Goal: Use online tool/utility: Utilize a website feature to perform a specific function

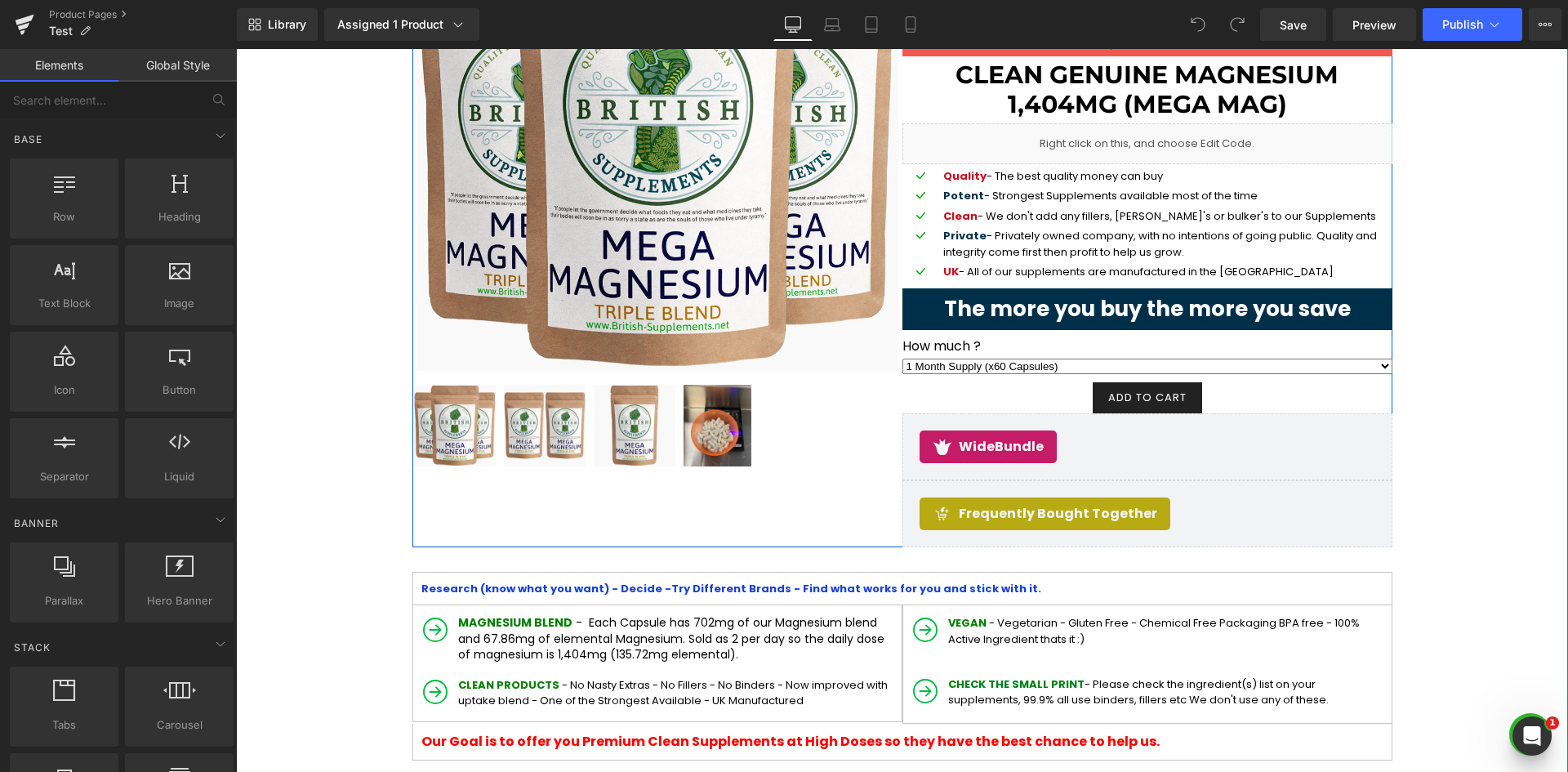
scroll to position [245, 0]
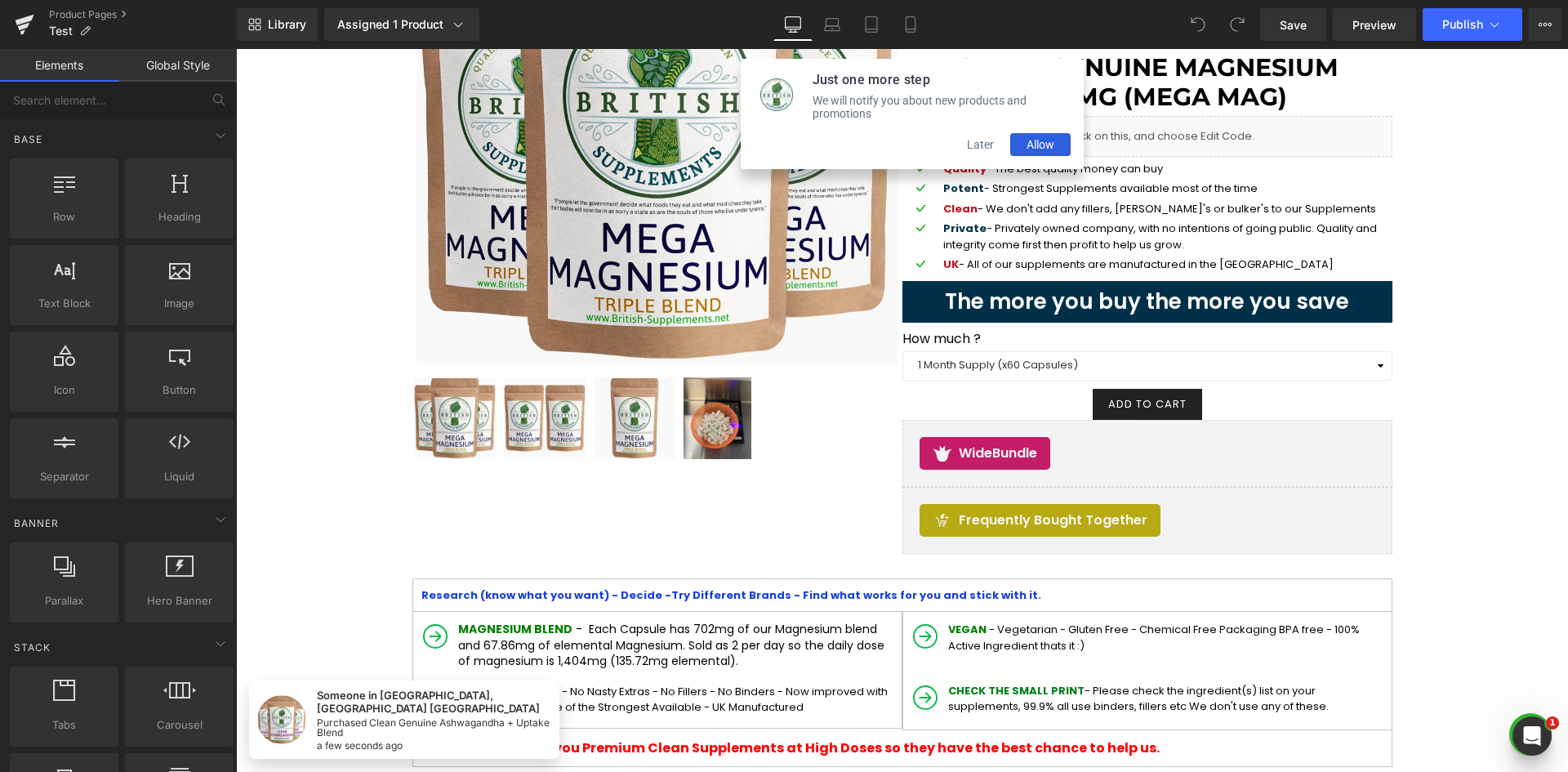
click at [981, 156] on button "Later" at bounding box center [981, 145] width 59 height 23
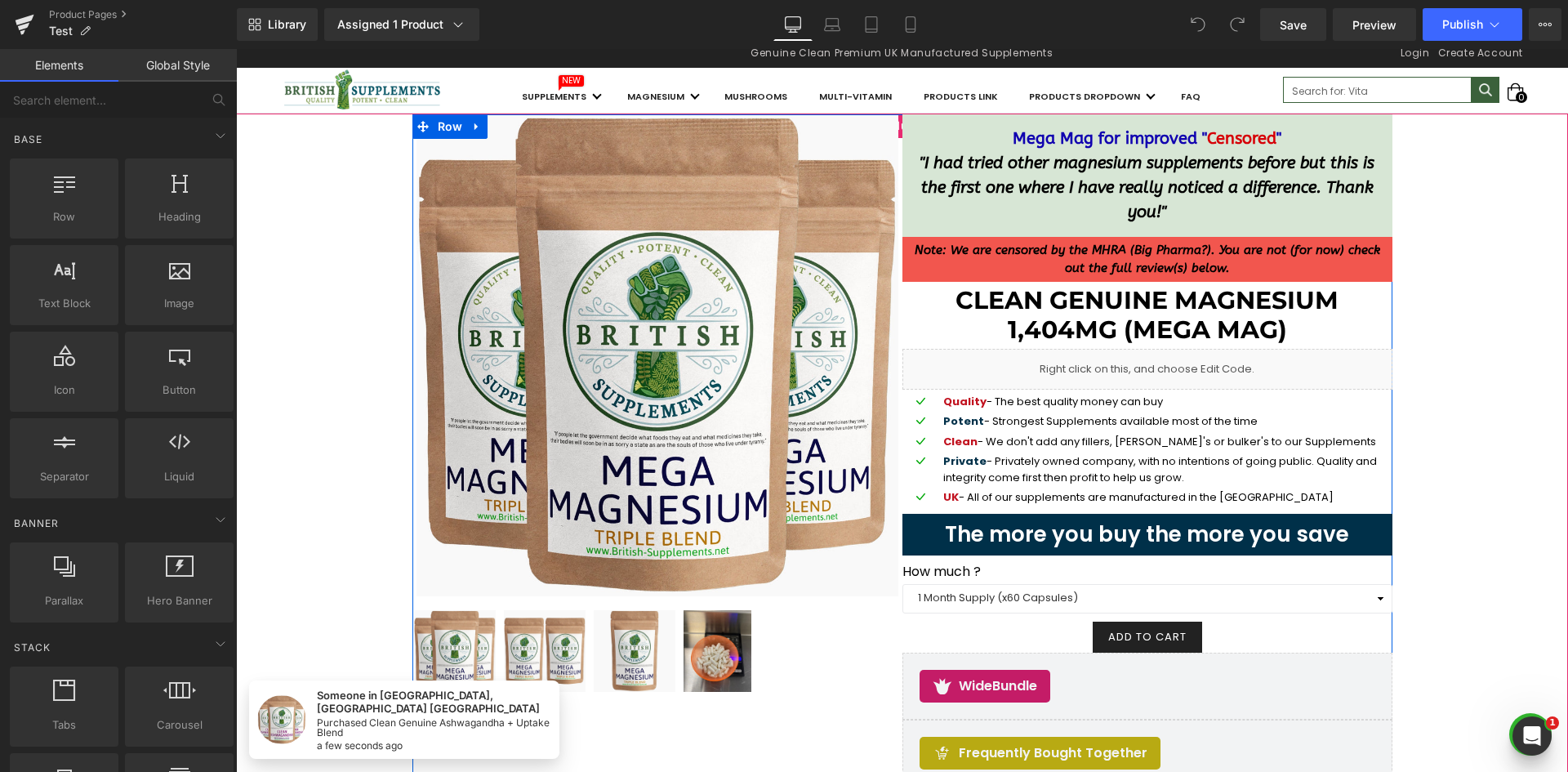
scroll to position [0, 0]
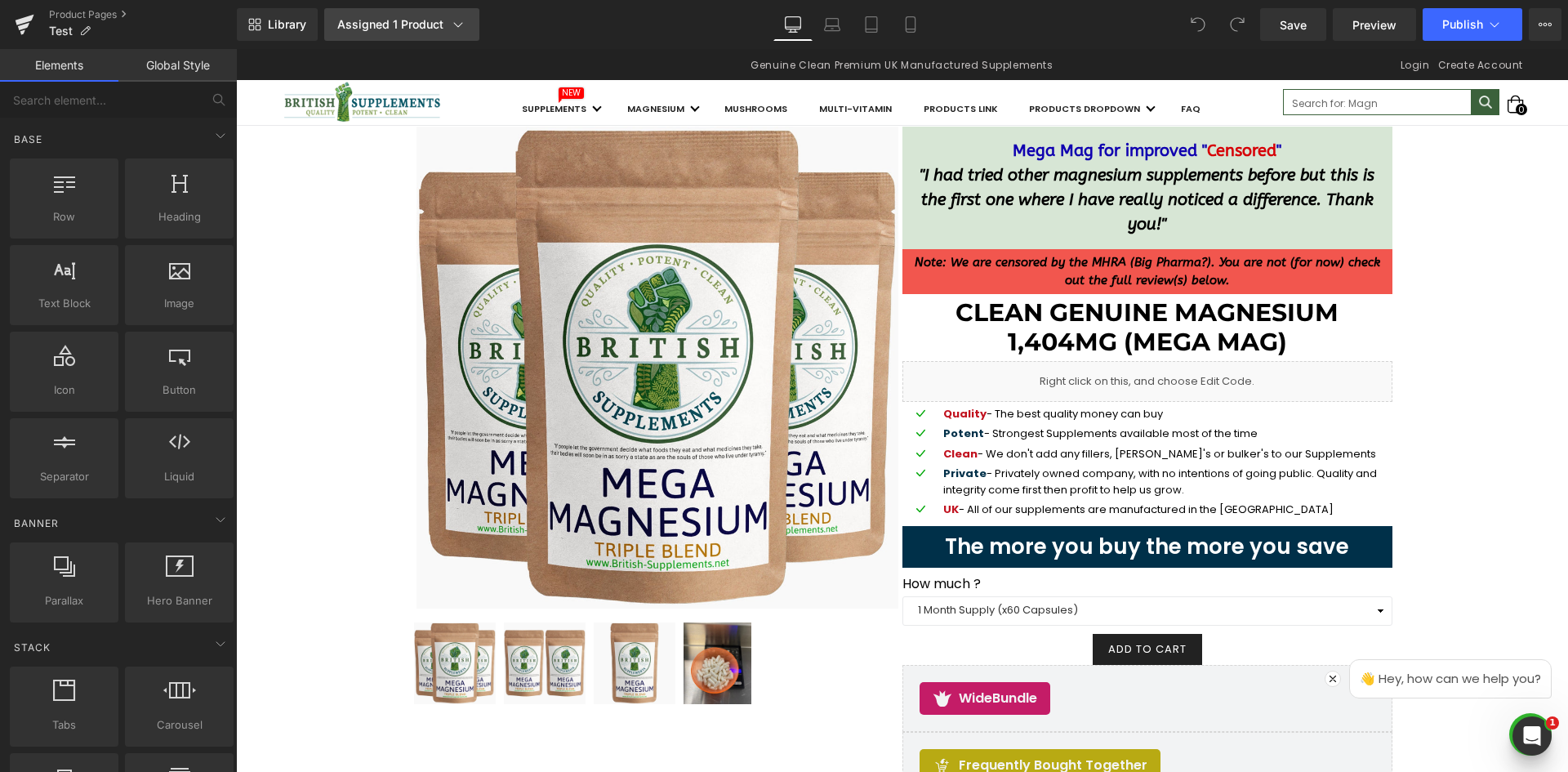
click at [438, 28] on div "Assigned 1 Product" at bounding box center [402, 25] width 129 height 17
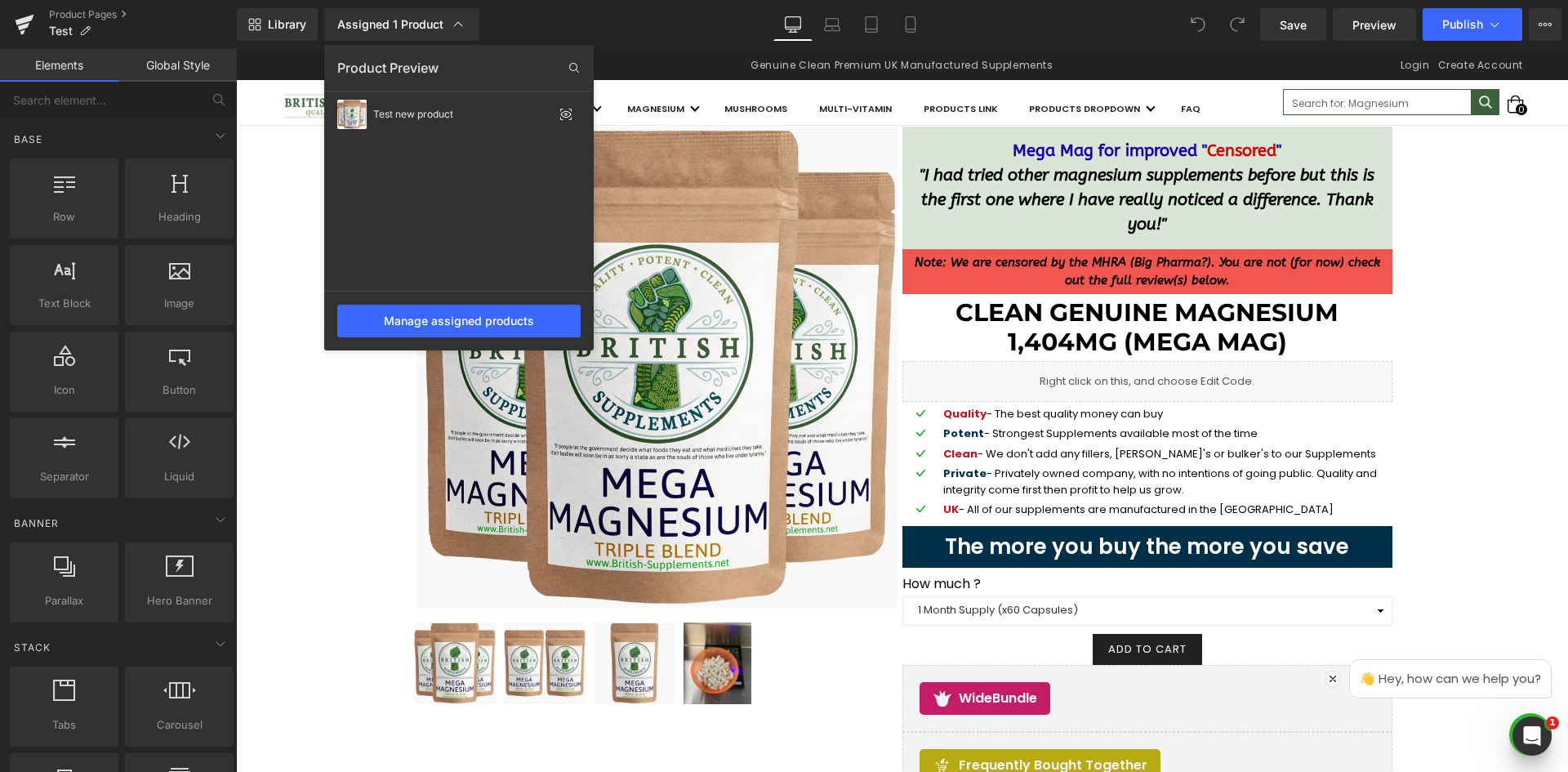
click at [620, 23] on div "Library Assigned 1 Product Product Preview Test new product Manage assigned pro…" at bounding box center [902, 25] width 1331 height 33
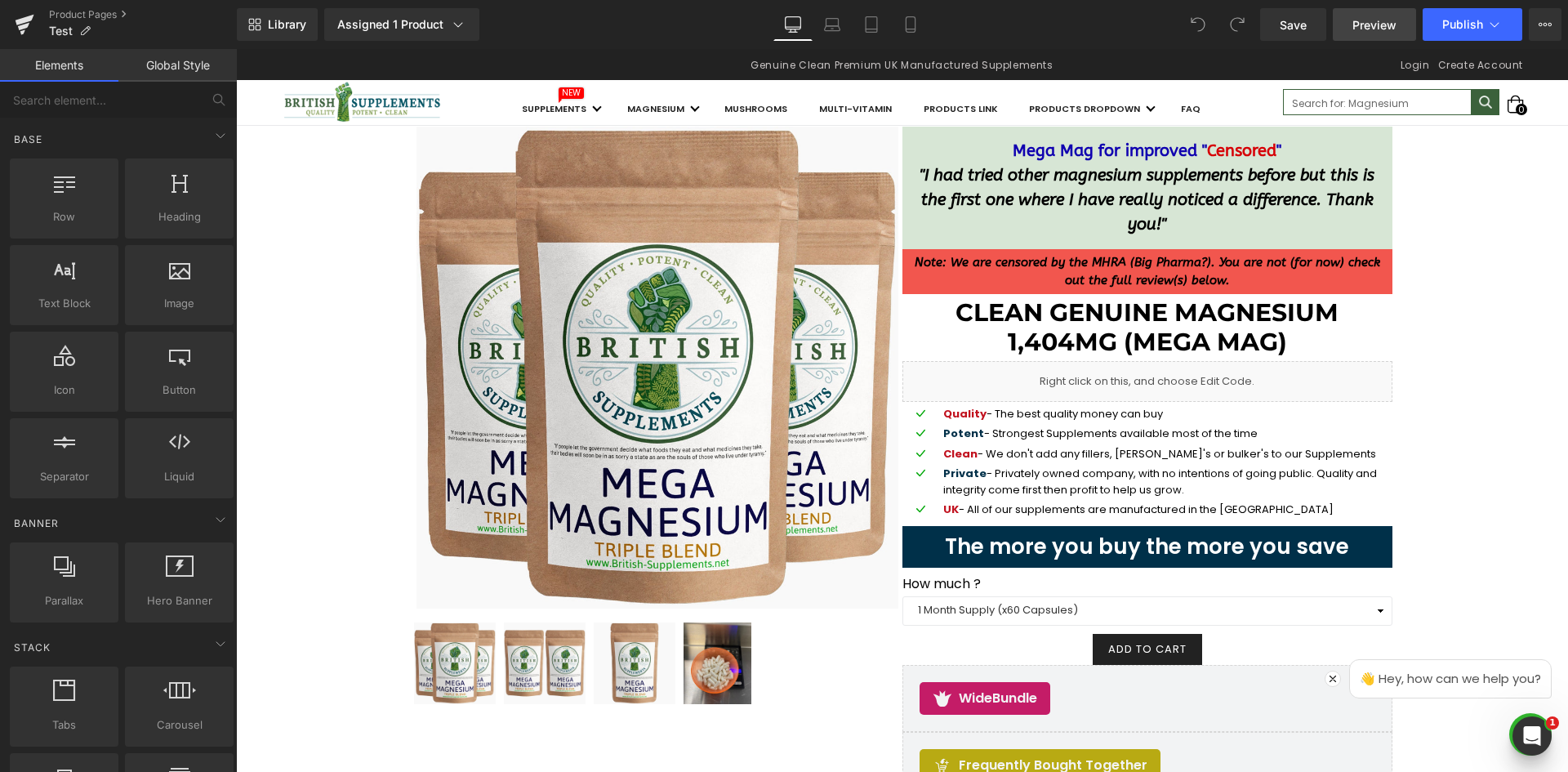
click at [1361, 31] on span "Preview" at bounding box center [1374, 25] width 44 height 17
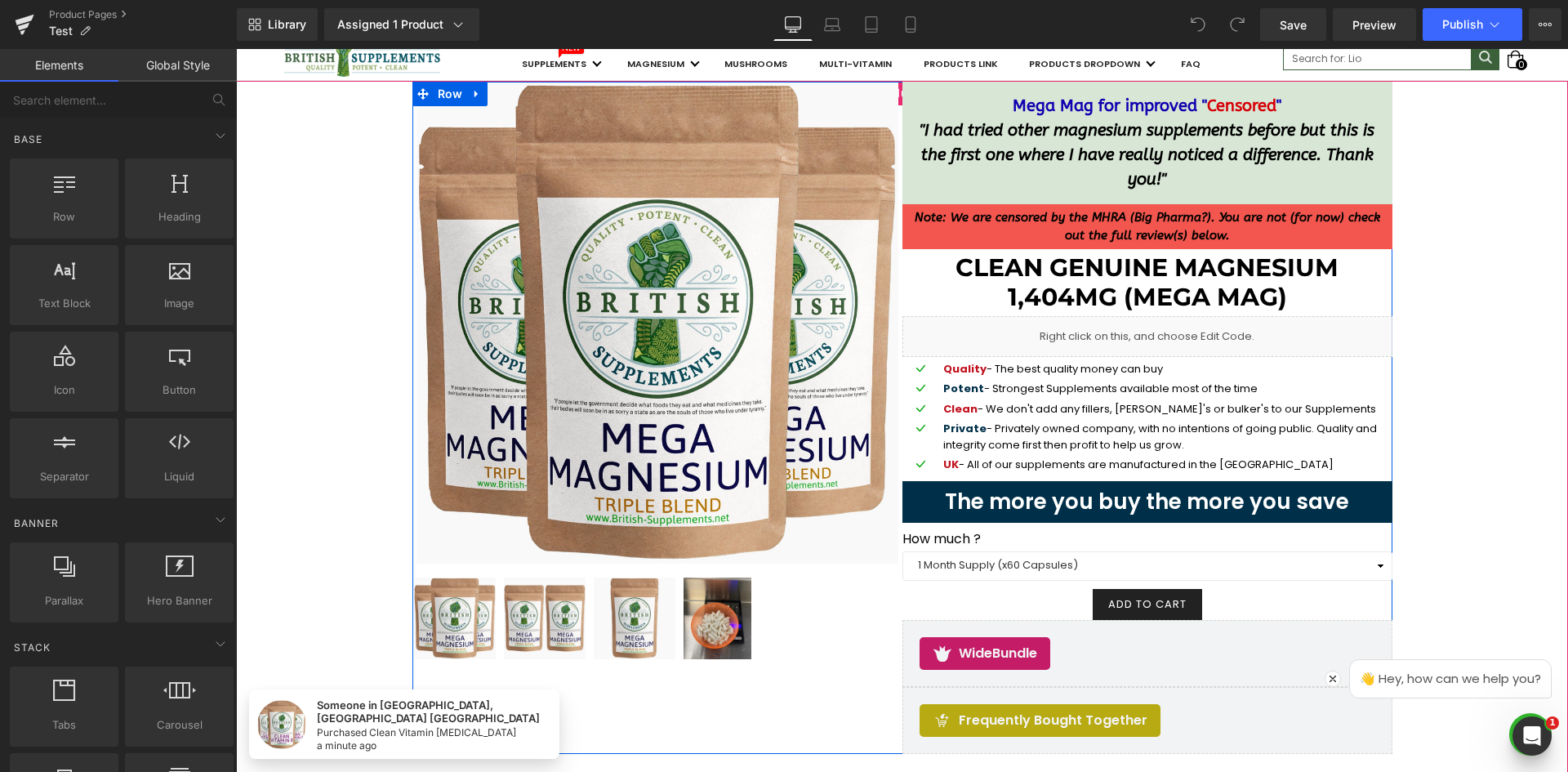
scroll to position [164, 0]
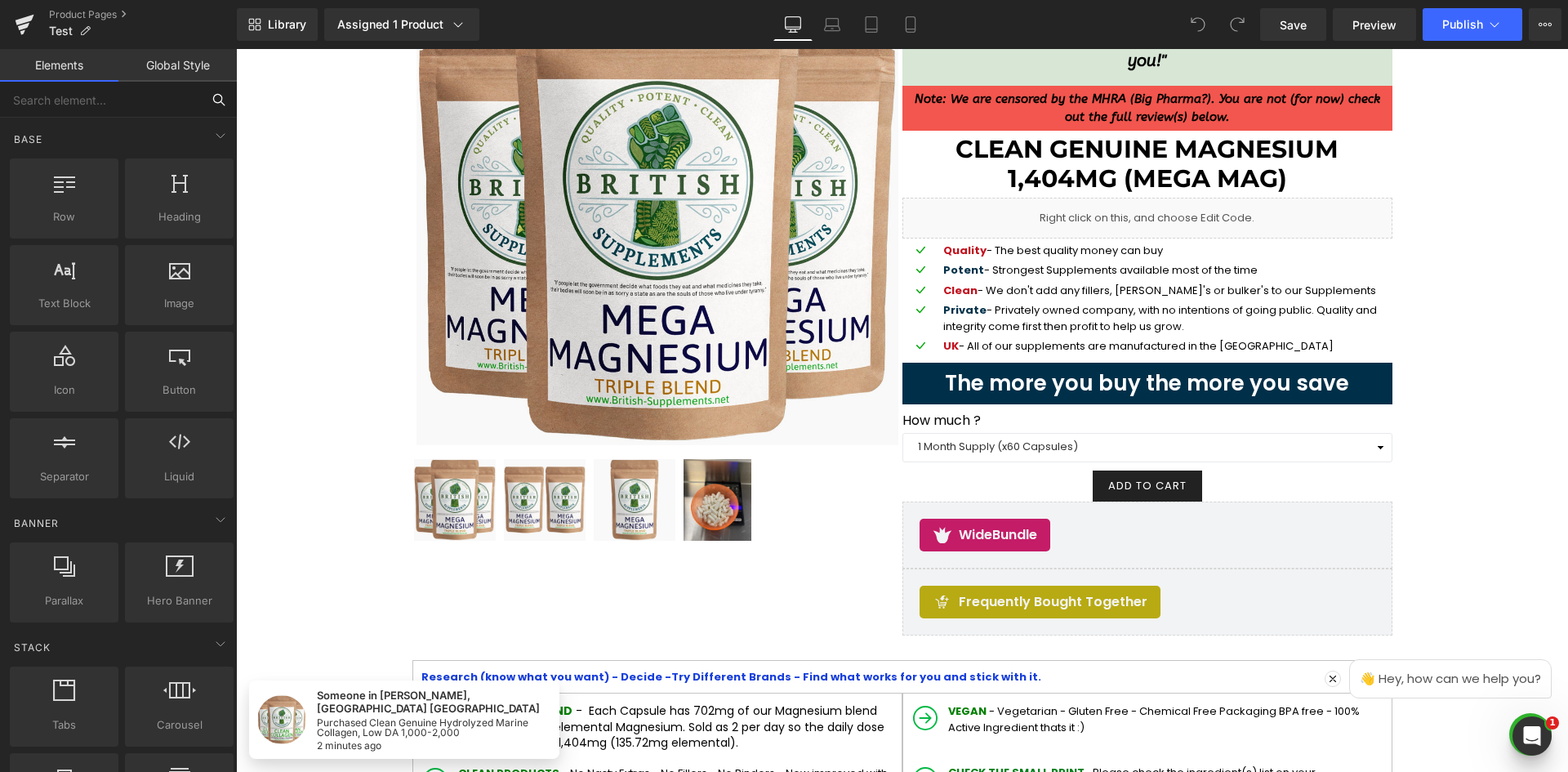
click at [133, 108] on input "text" at bounding box center [100, 100] width 201 height 36
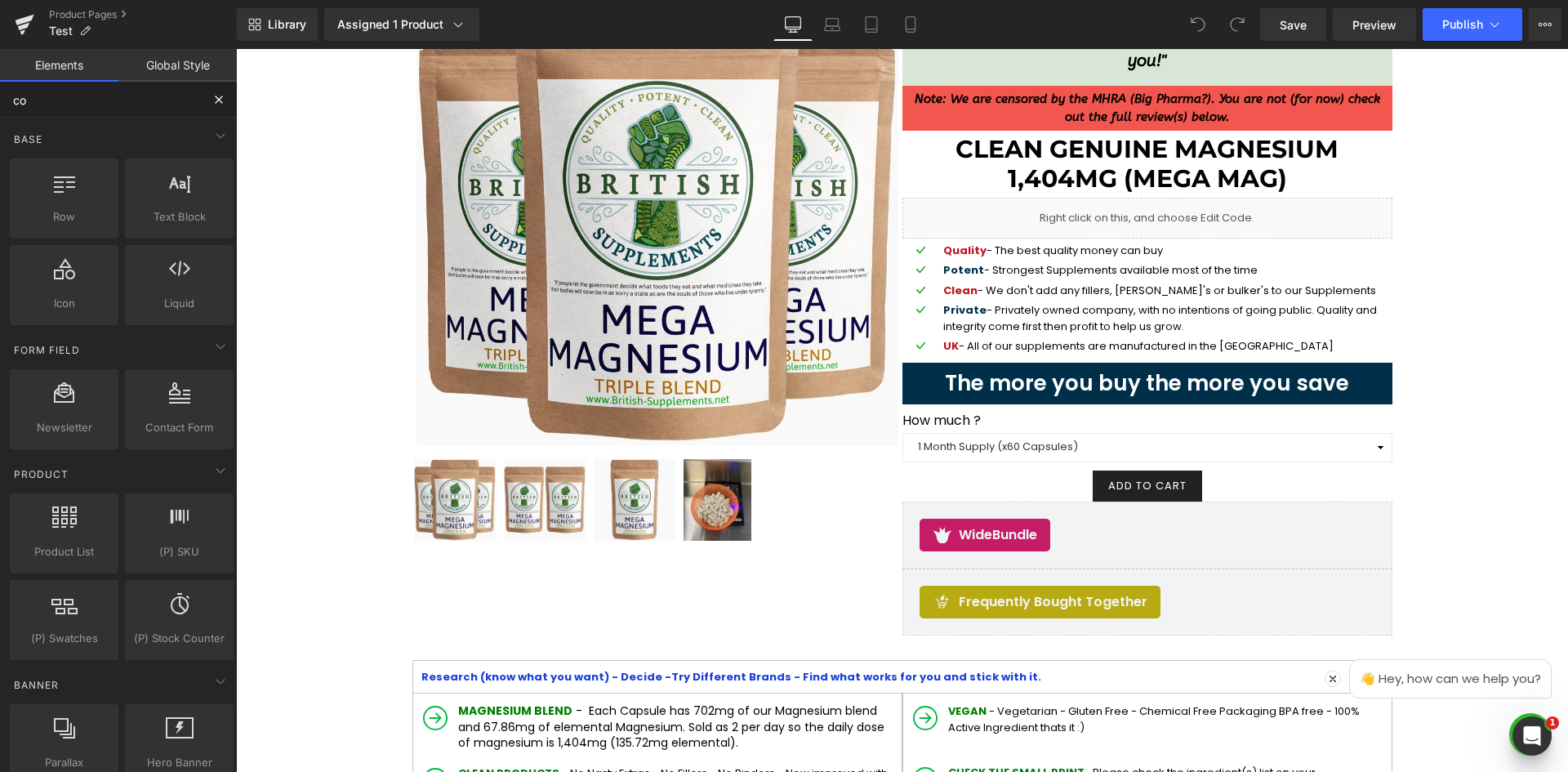
type input "cod"
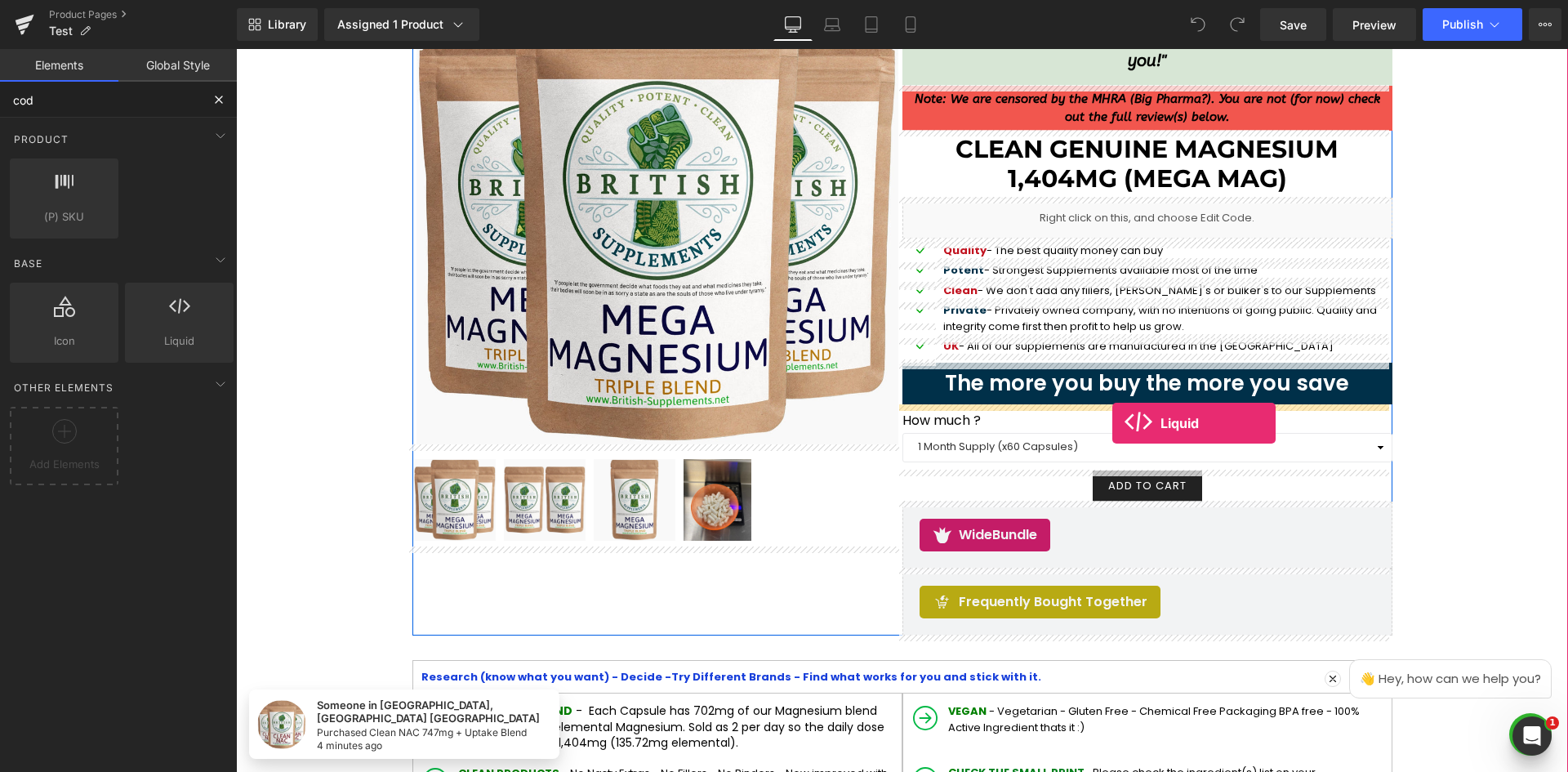
drag, startPoint x: 415, startPoint y: 385, endPoint x: 1113, endPoint y: 423, distance: 699.0
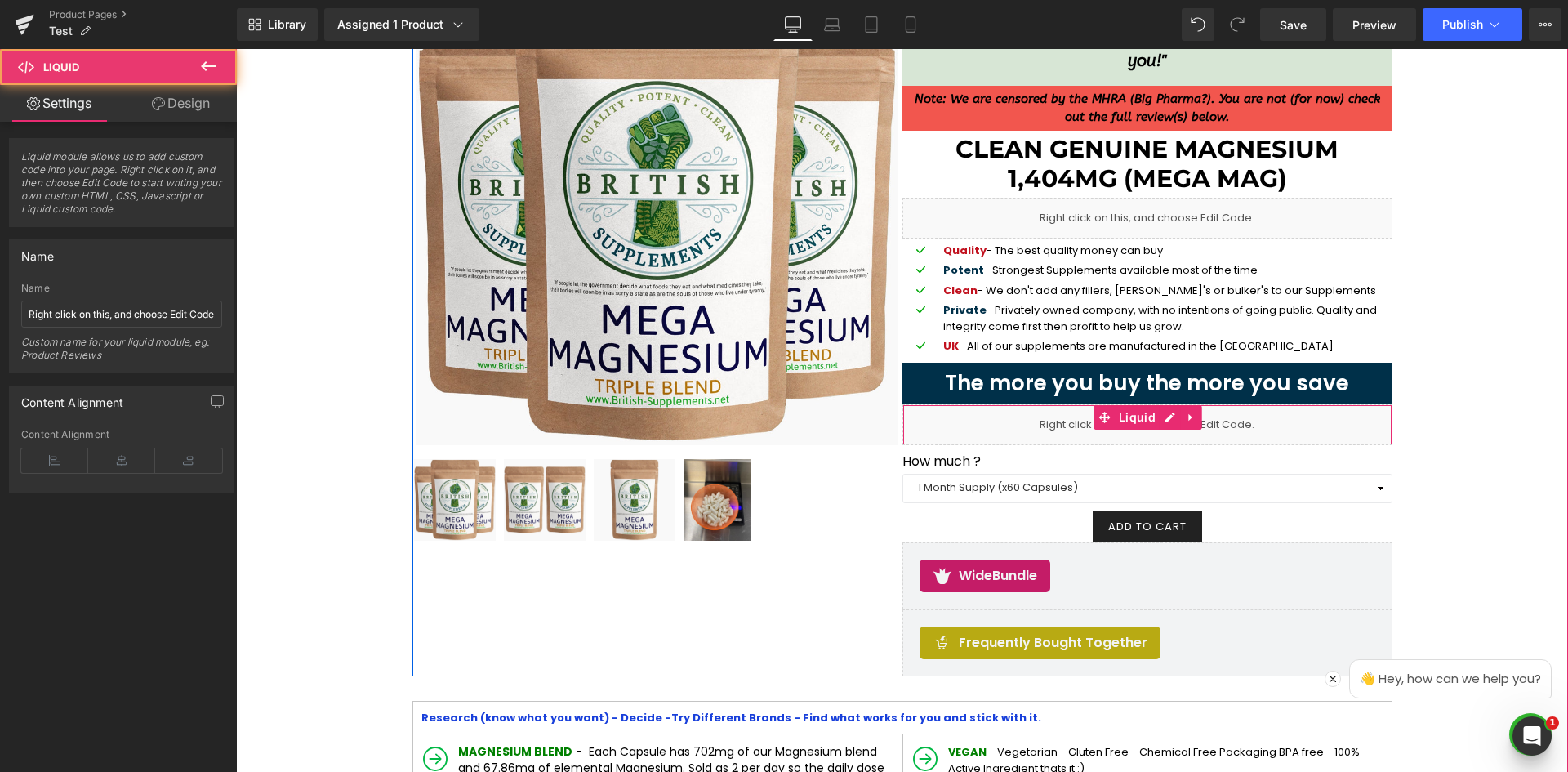
click at [1279, 427] on div "Liquid" at bounding box center [1147, 424] width 490 height 41
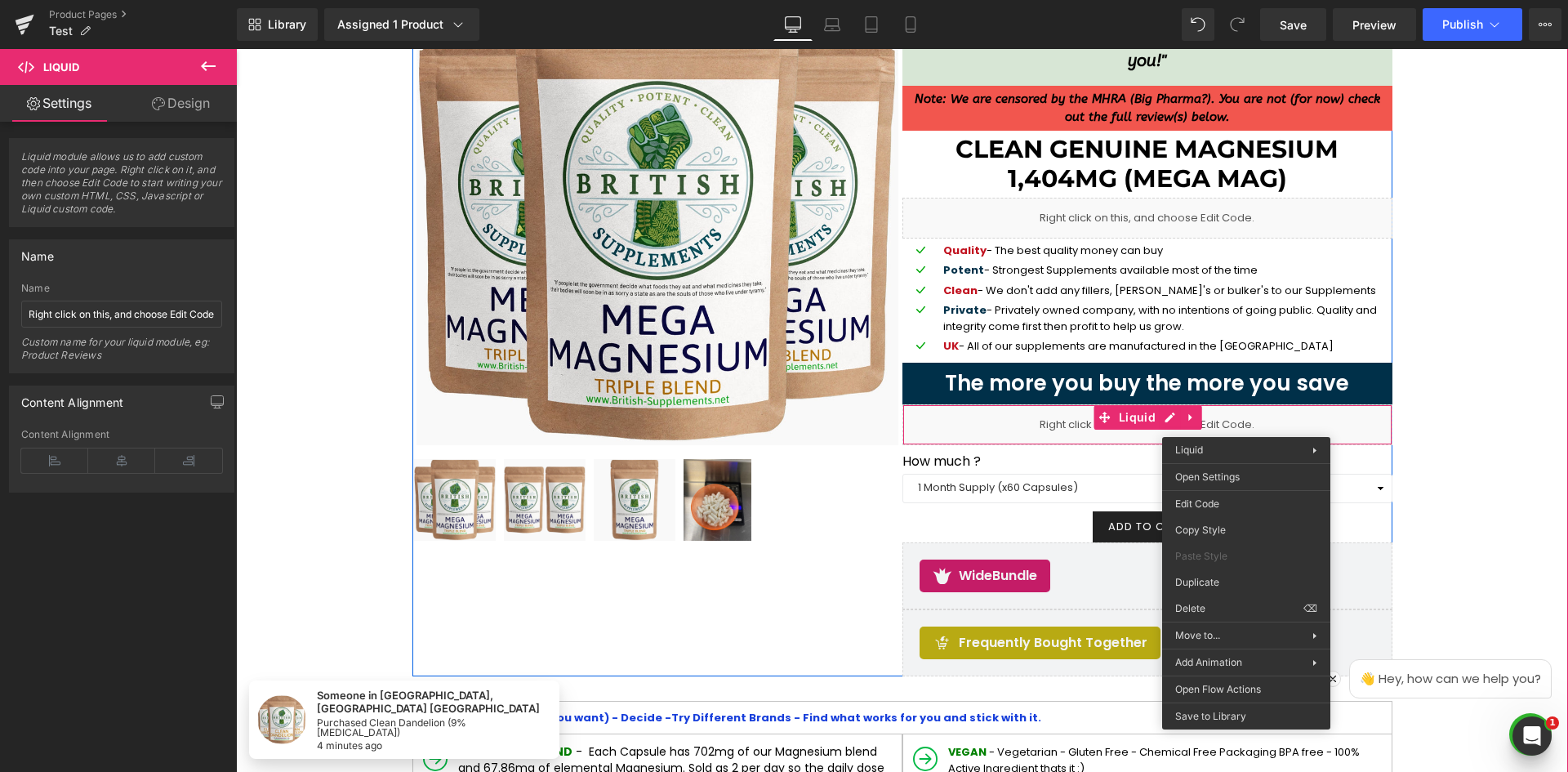
click at [1250, 419] on div "Liquid" at bounding box center [1147, 424] width 490 height 41
click at [1209, 422] on div "Liquid" at bounding box center [1147, 424] width 490 height 41
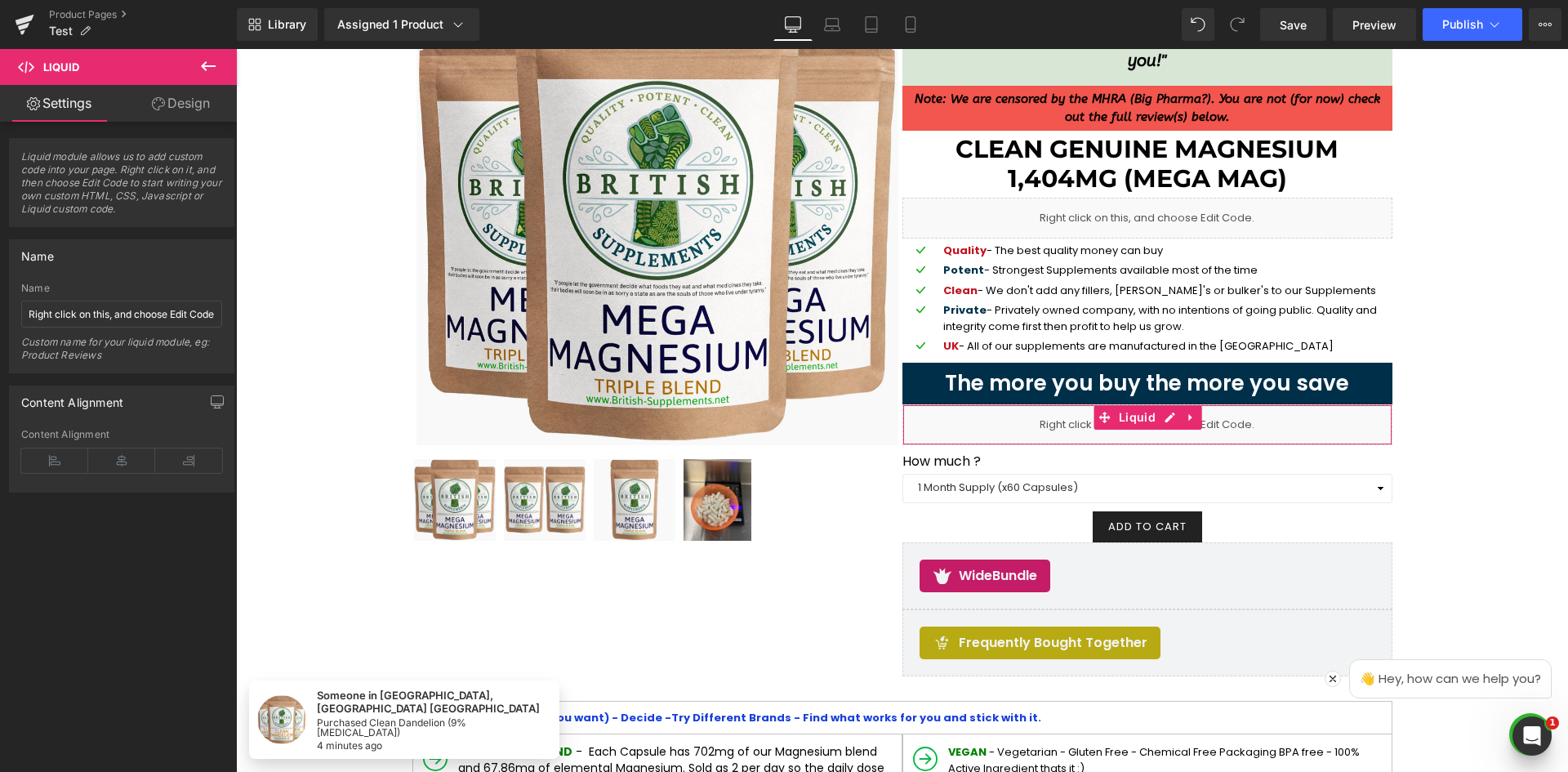
click at [192, 101] on link "Design" at bounding box center [180, 103] width 118 height 36
click at [73, 97] on link "Settings" at bounding box center [59, 103] width 118 height 36
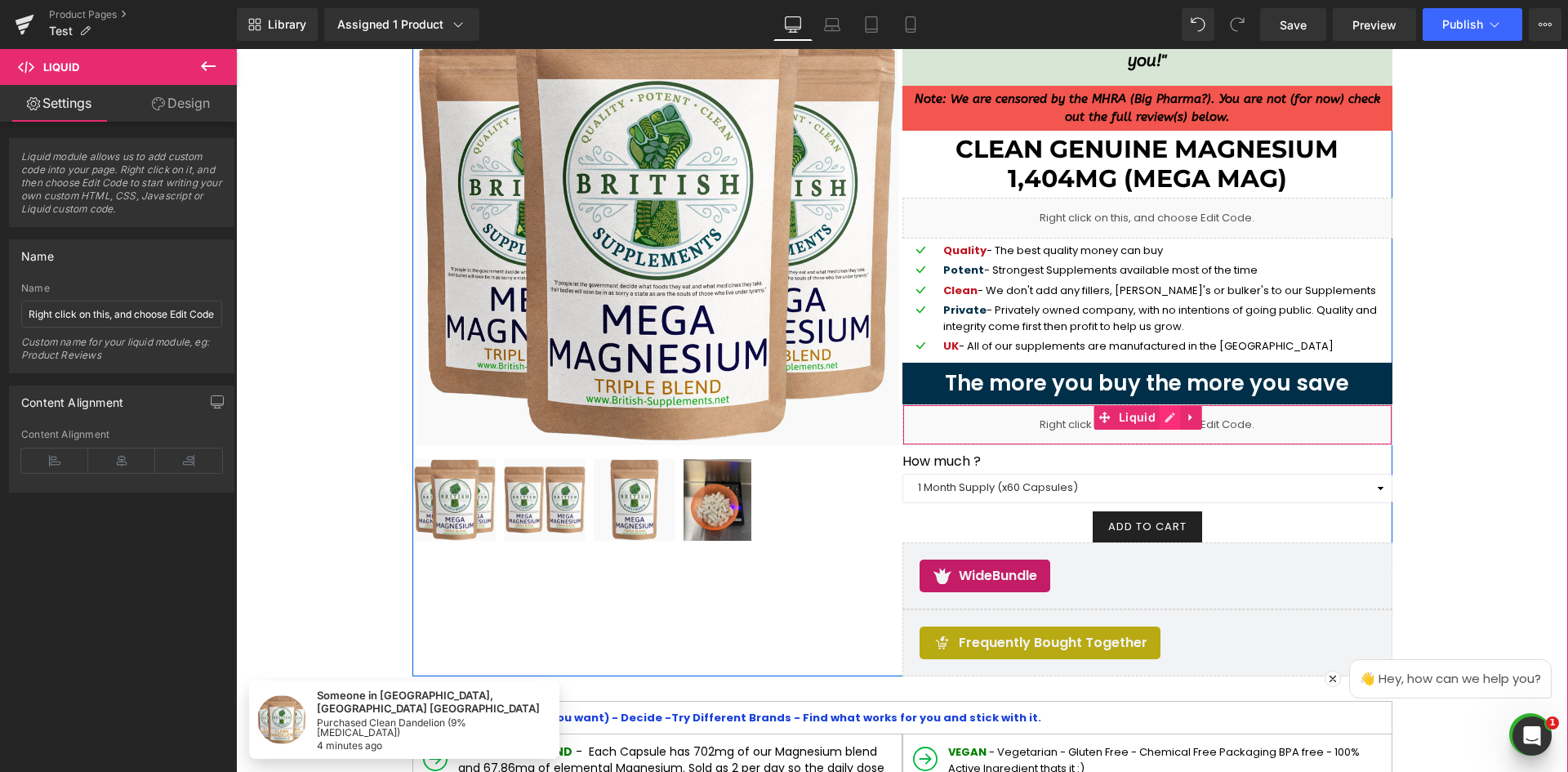
click at [1165, 422] on link at bounding box center [1171, 417] width 21 height 25
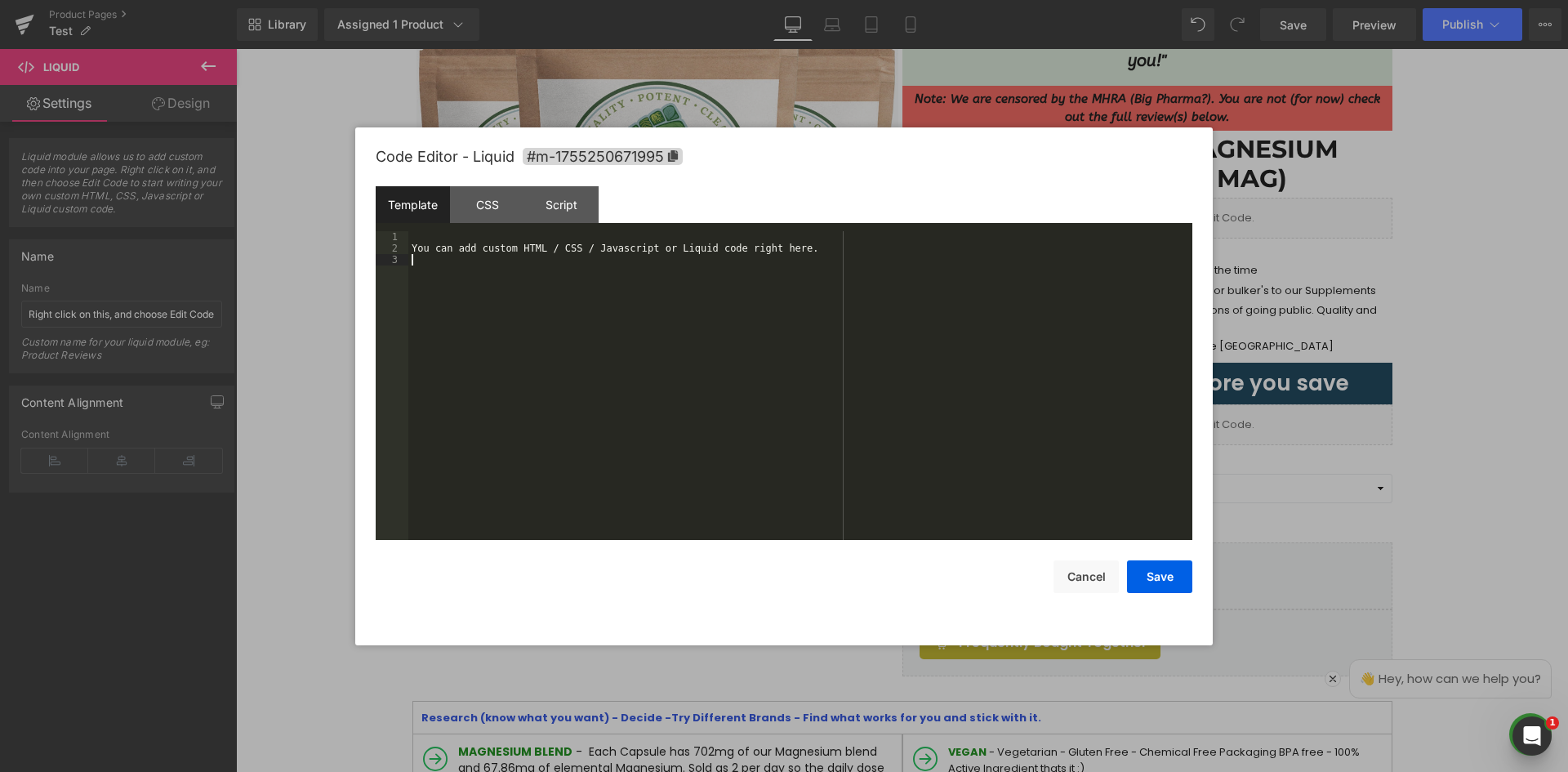
click at [709, 350] on div "You can add custom HTML / CSS / Javascript or Liquid code right here." at bounding box center [800, 397] width 784 height 331
click at [533, 362] on div at bounding box center [800, 397] width 784 height 331
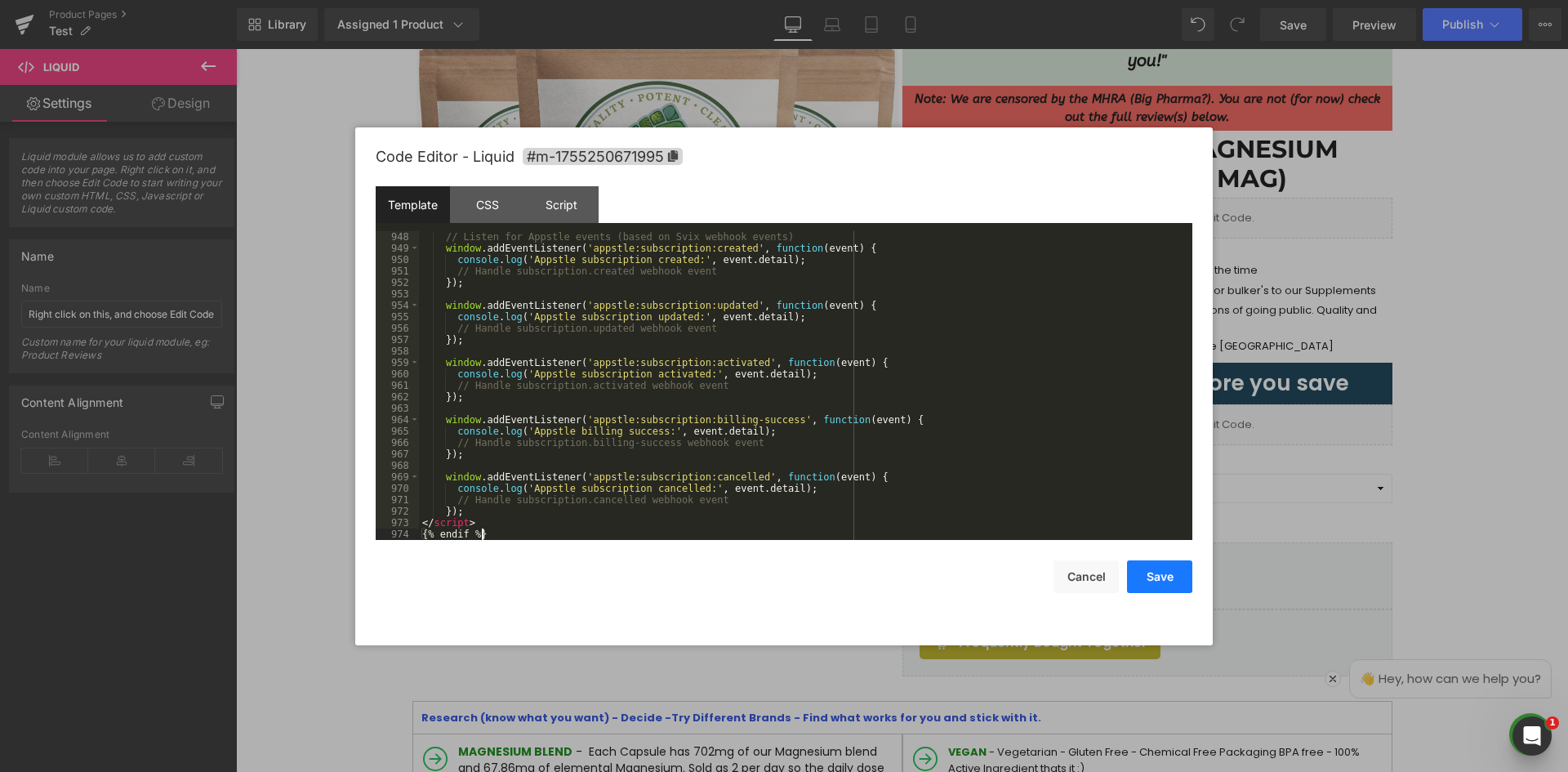
drag, startPoint x: 1163, startPoint y: 577, endPoint x: 981, endPoint y: 542, distance: 185.3
click at [1163, 577] on button "Save" at bounding box center [1159, 577] width 65 height 33
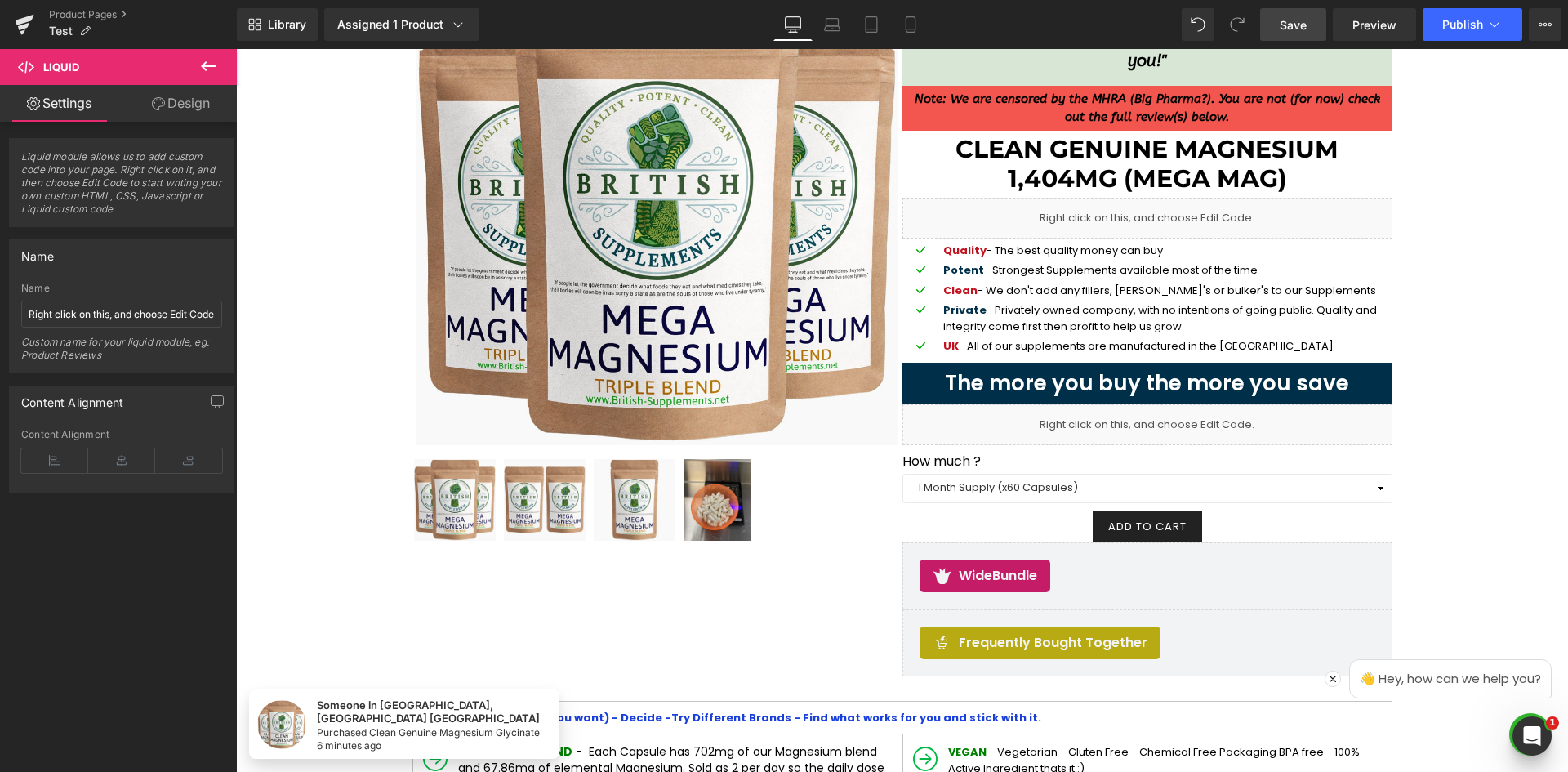
click at [1304, 25] on span "Save" at bounding box center [1293, 25] width 27 height 17
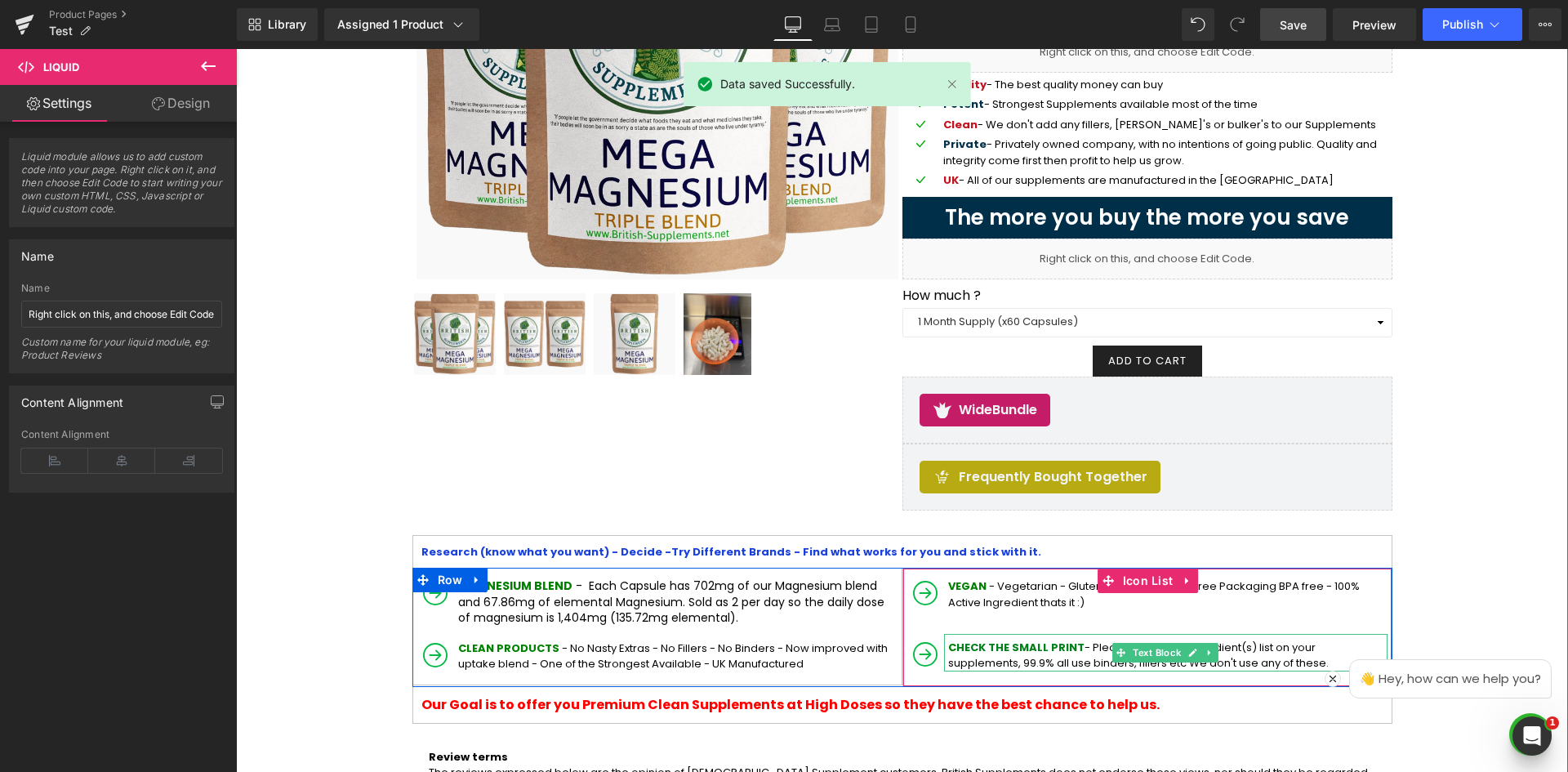
scroll to position [326, 0]
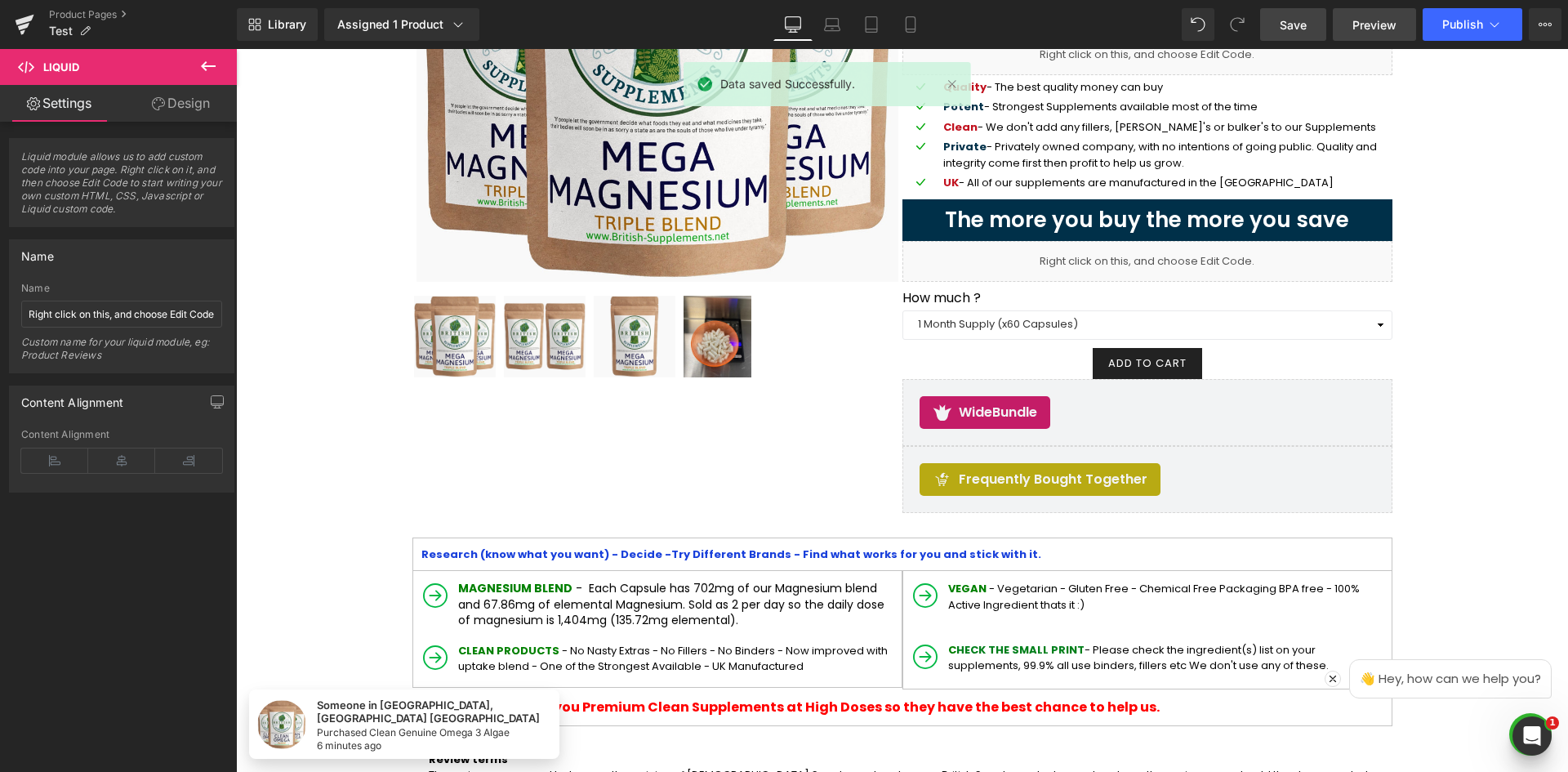
click at [1371, 19] on span "Preview" at bounding box center [1374, 25] width 44 height 17
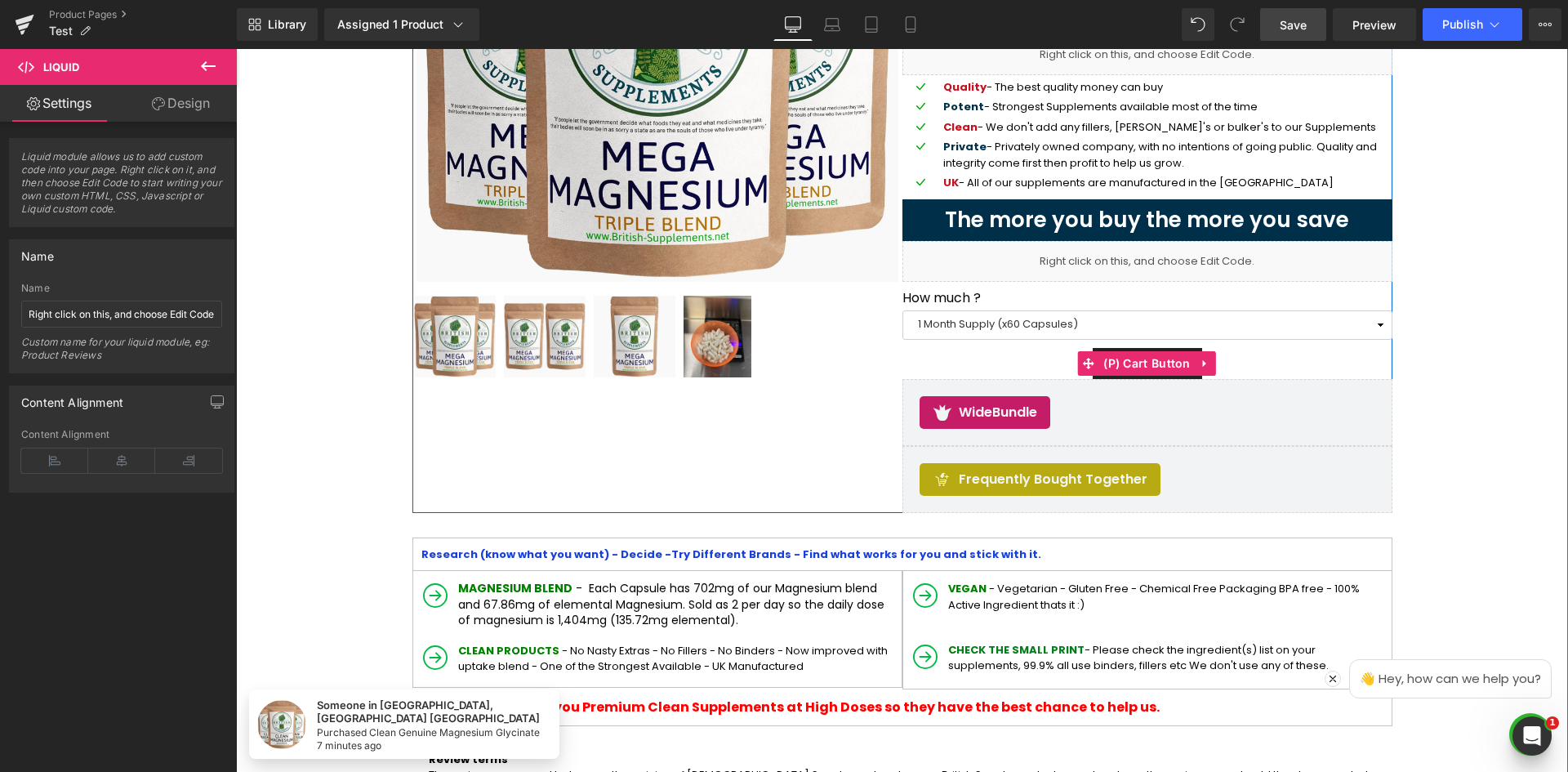
click at [983, 324] on select "1 Month Supply (x60 Capsules) 2 Month Supply (x120 Capsules) 3 Month Supply (x1…" at bounding box center [1147, 326] width 490 height 30
click at [1014, 261] on div "Liquid" at bounding box center [1147, 261] width 490 height 41
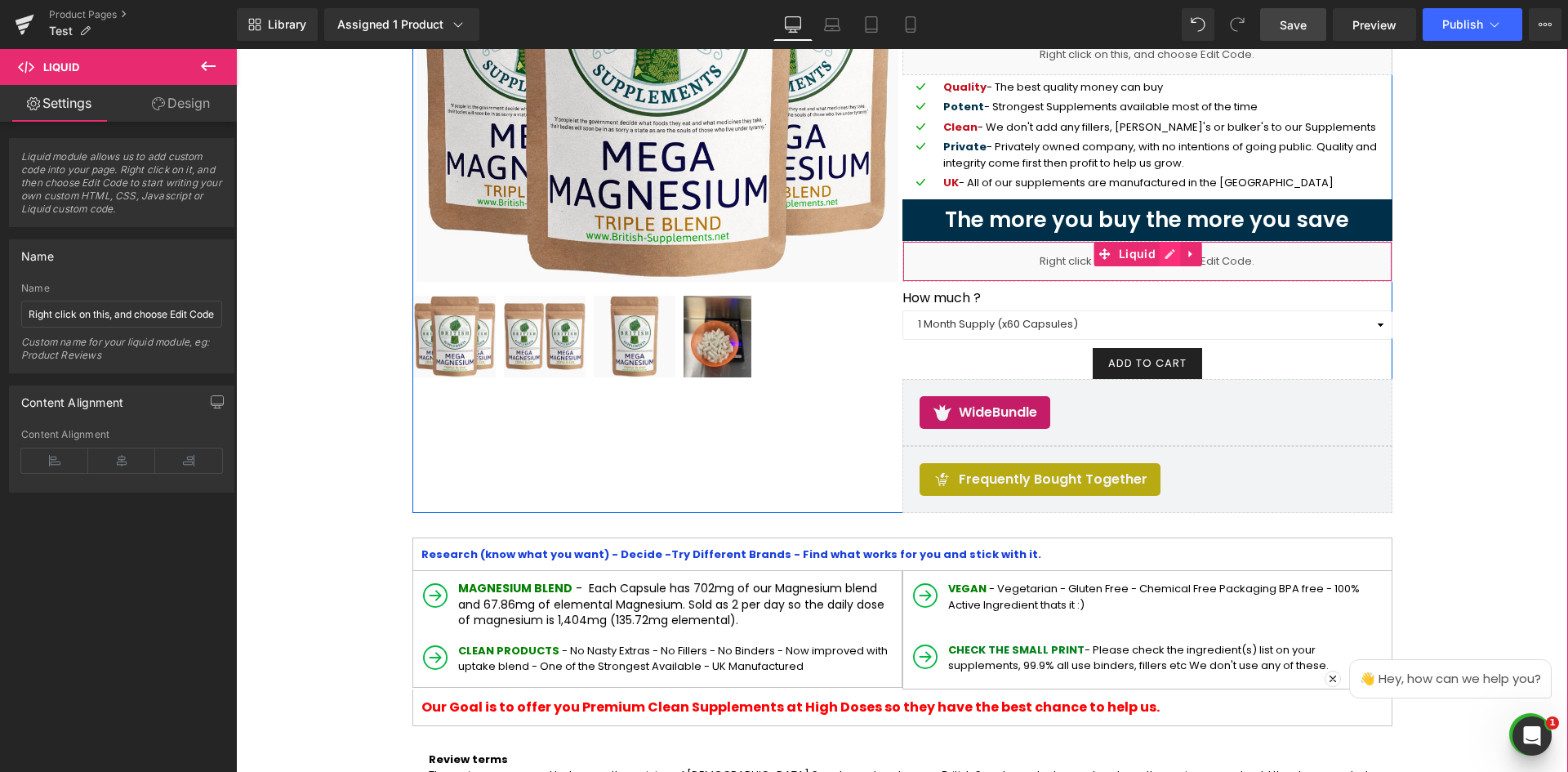
click at [1165, 252] on icon at bounding box center [1171, 255] width 12 height 12
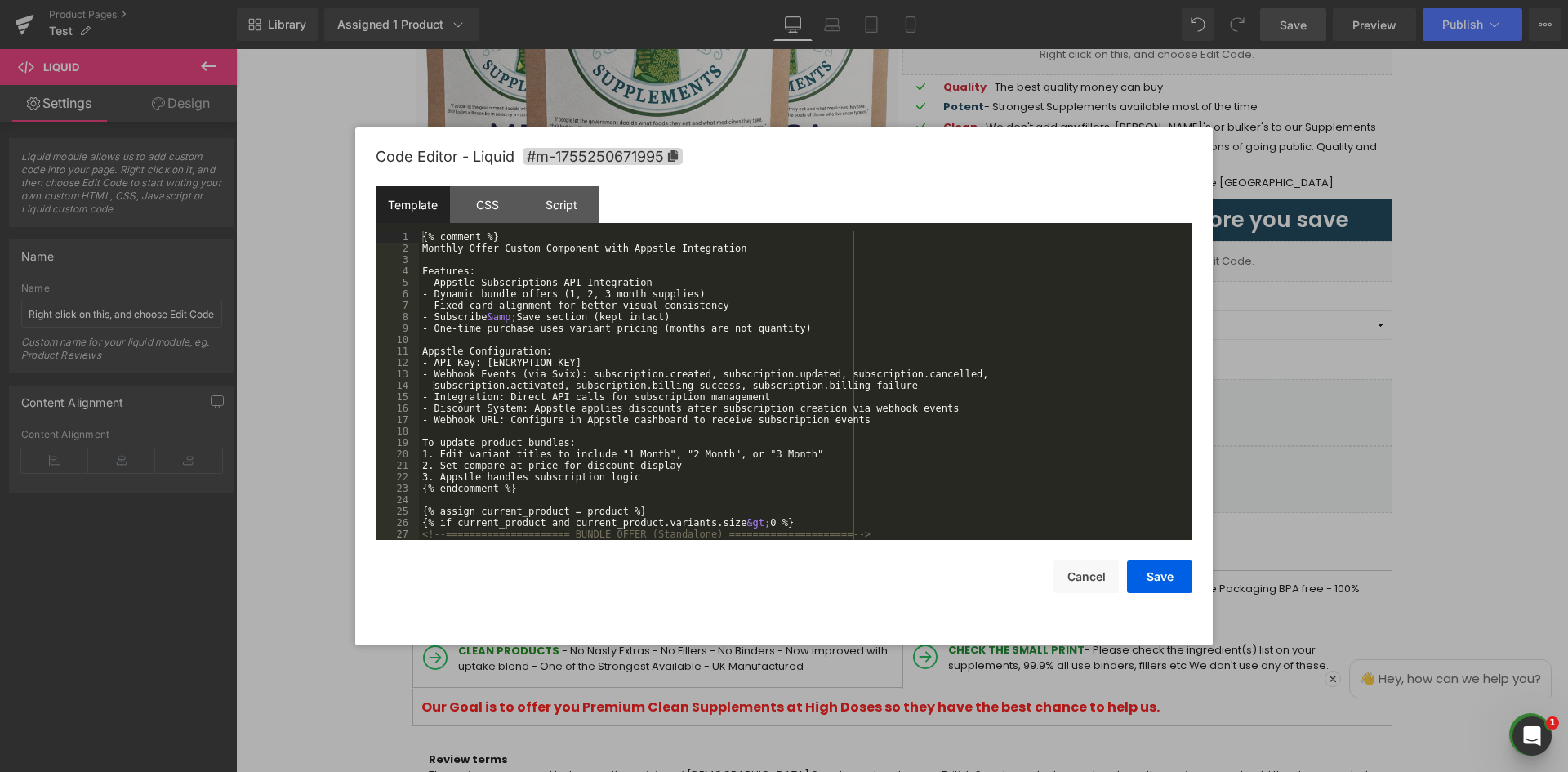
click at [704, 355] on div "{% comment %} Monthly Offer Custom Component with Appstle Integration Features:…" at bounding box center [802, 397] width 767 height 331
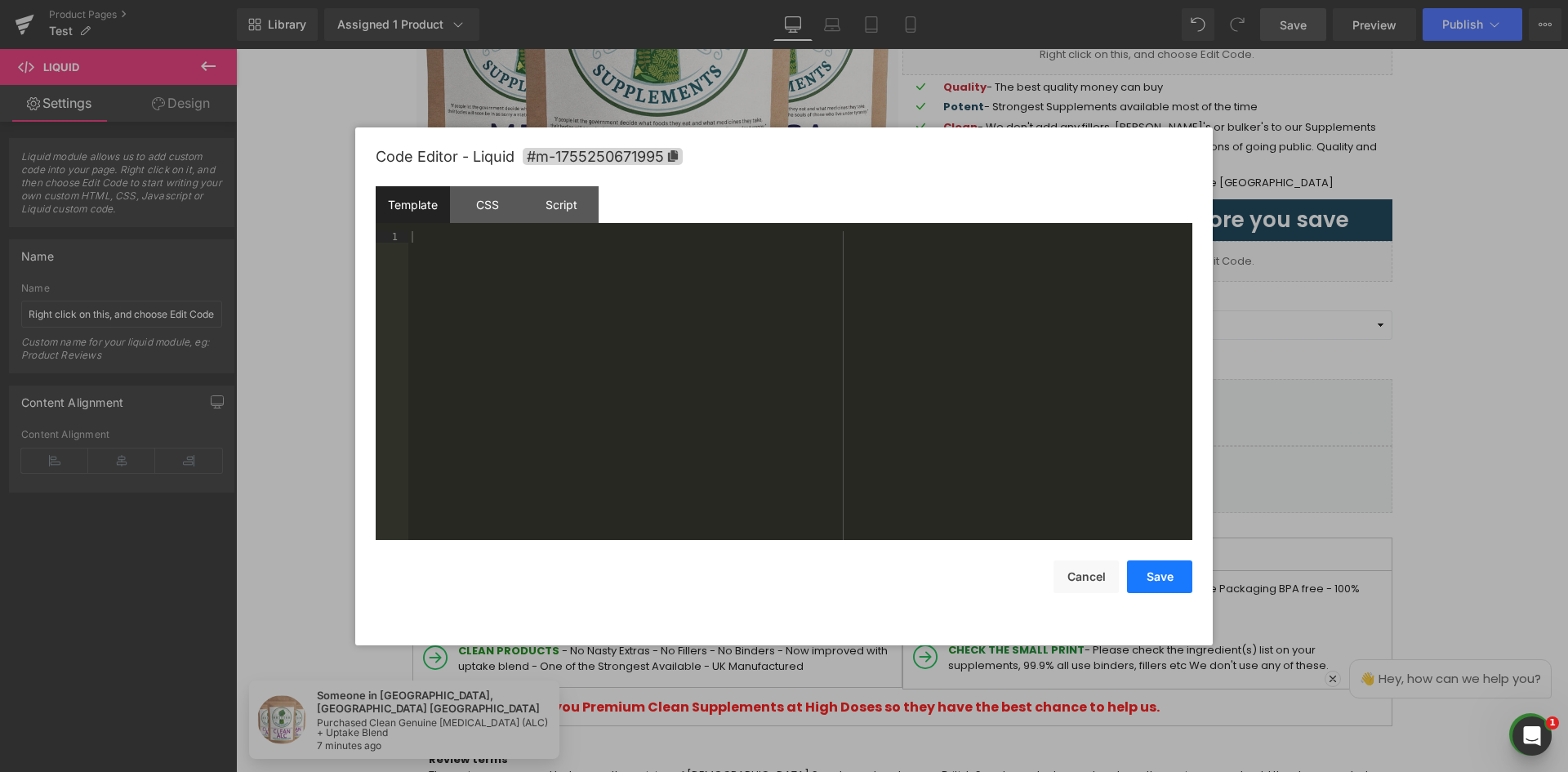
drag, startPoint x: 1176, startPoint y: 583, endPoint x: 1044, endPoint y: 529, distance: 142.6
click at [1176, 583] on button "Save" at bounding box center [1159, 577] width 65 height 33
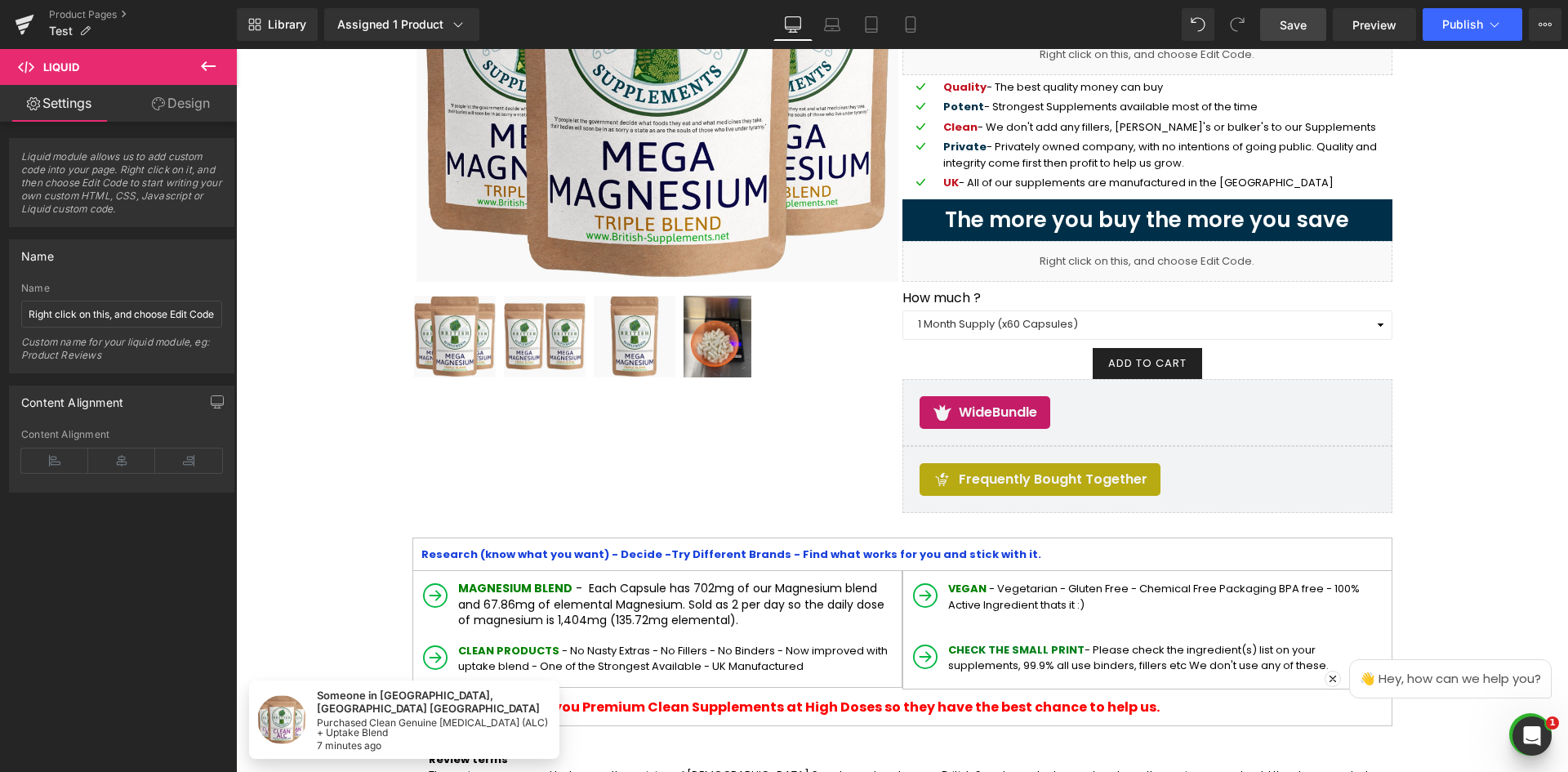
click at [1297, 24] on span "Save" at bounding box center [1293, 25] width 27 height 17
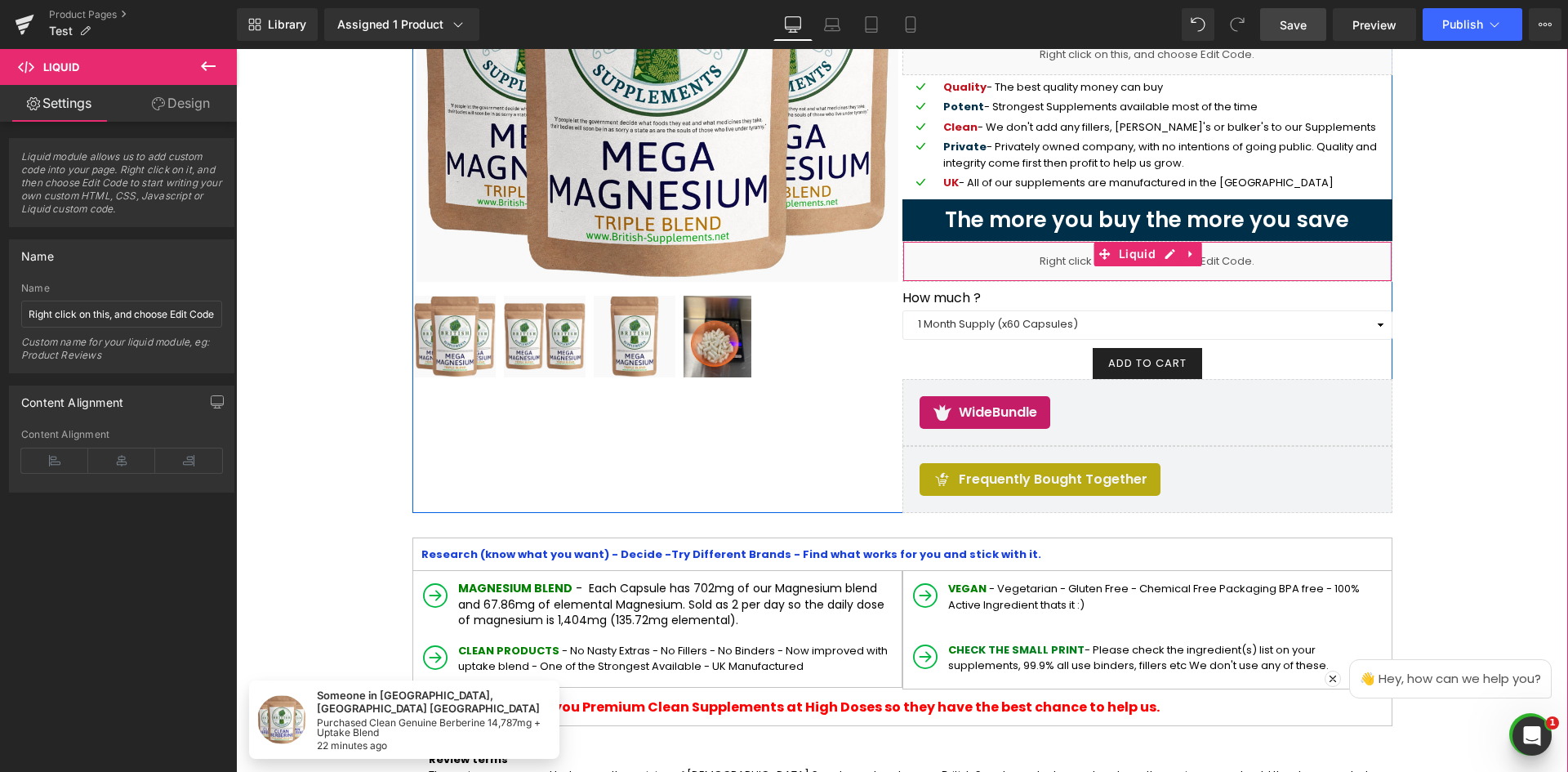
click at [1060, 274] on div "Liquid" at bounding box center [1147, 261] width 490 height 41
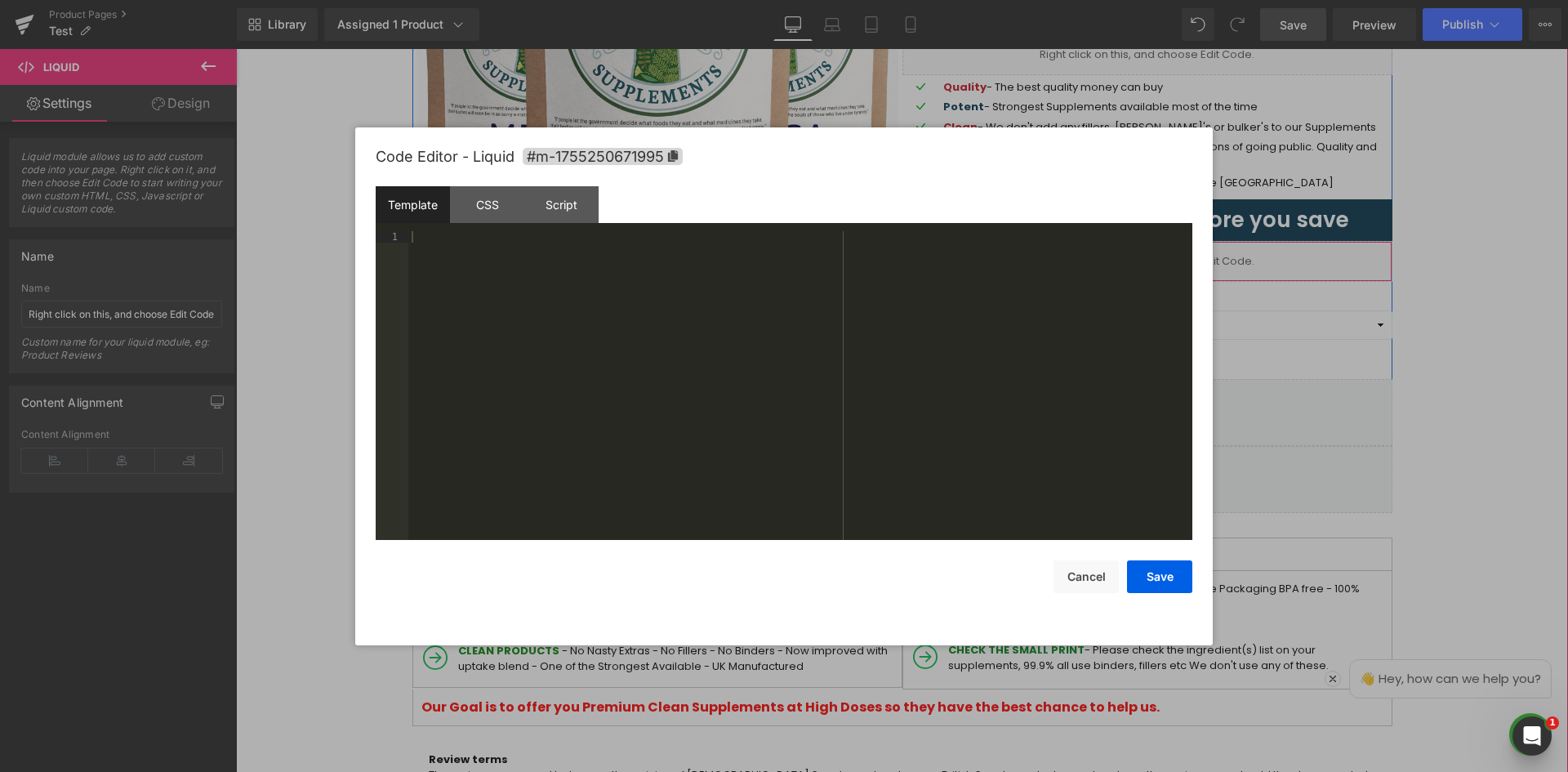
click at [1169, 252] on ul "Liquid" at bounding box center [1147, 255] width 108 height 25
drag, startPoint x: 1166, startPoint y: 590, endPoint x: 1182, endPoint y: 154, distance: 436.3
click at [1166, 590] on button "Save" at bounding box center [1159, 577] width 65 height 33
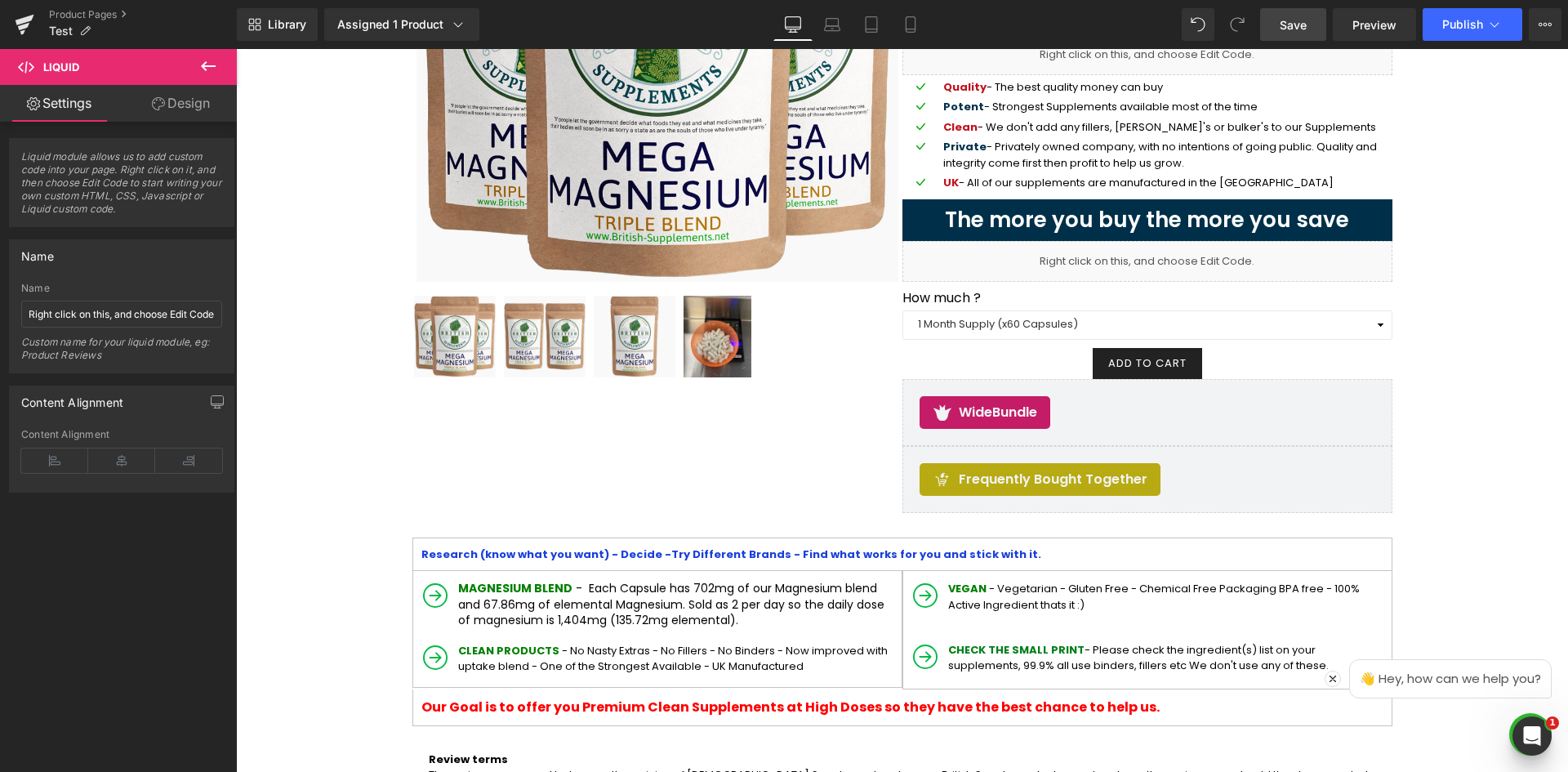
click at [1279, 25] on link "Save" at bounding box center [1293, 25] width 66 height 33
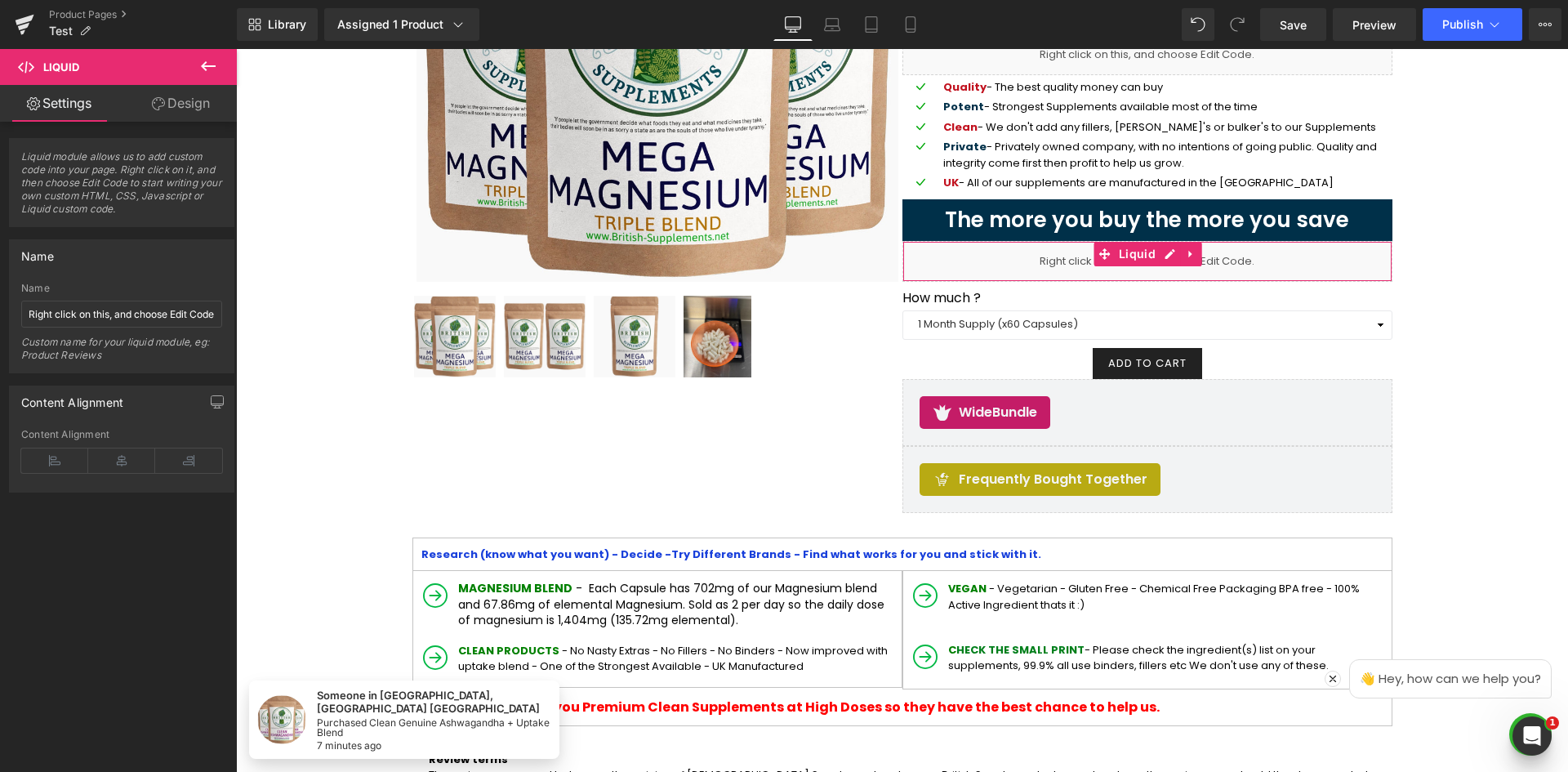
click at [147, 719] on div "Liquid module allows us to add custom code into your page. Right click on it, a…" at bounding box center [122, 450] width 245 height 658
